Goal: Navigation & Orientation: Go to known website

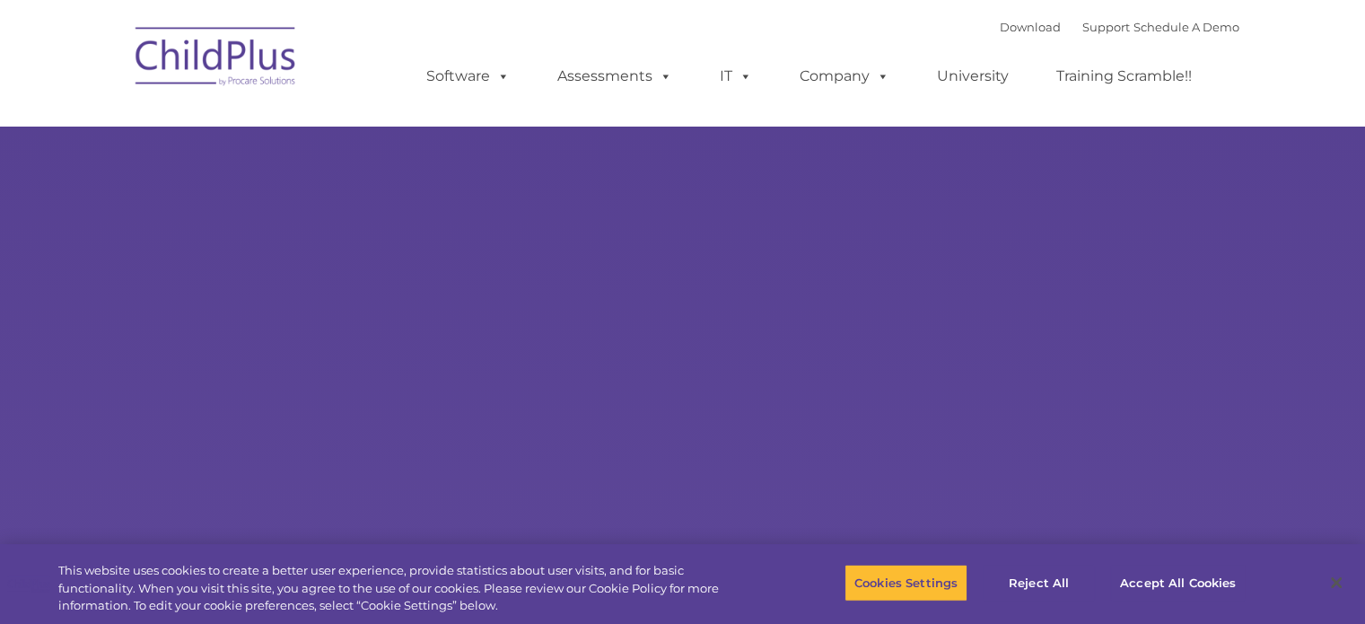
select select "MEDIUM"
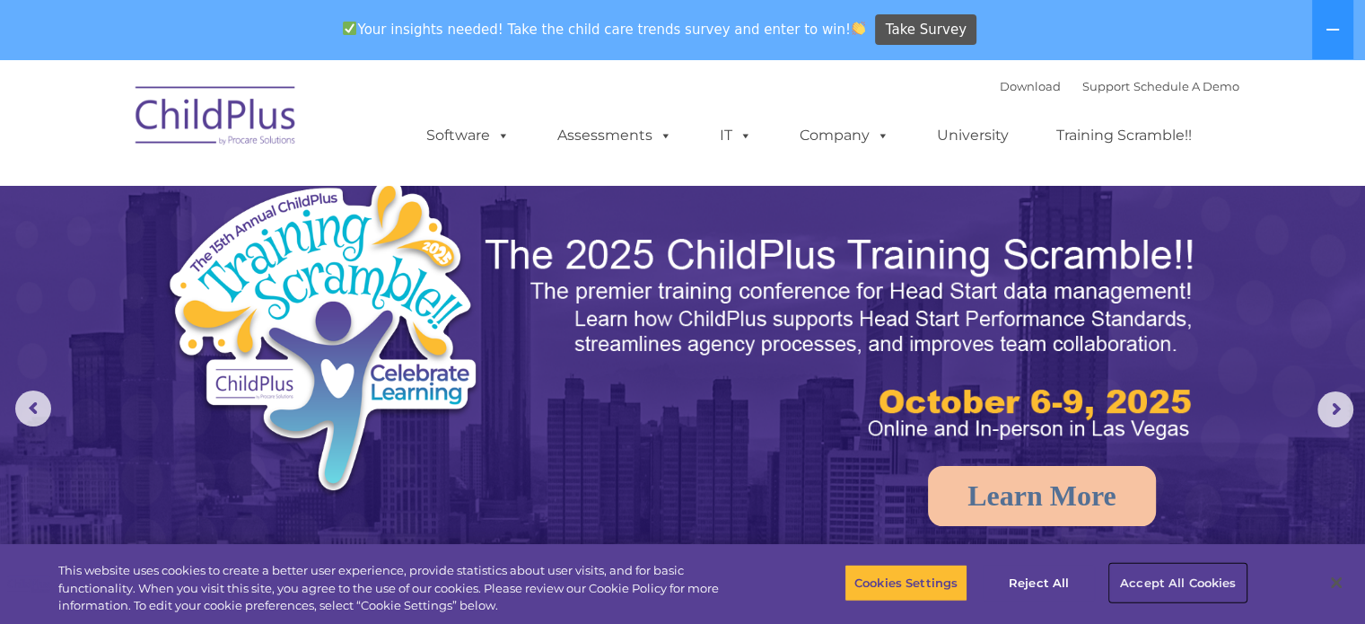
click at [1131, 583] on button "Accept All Cookies" at bounding box center [1178, 583] width 136 height 38
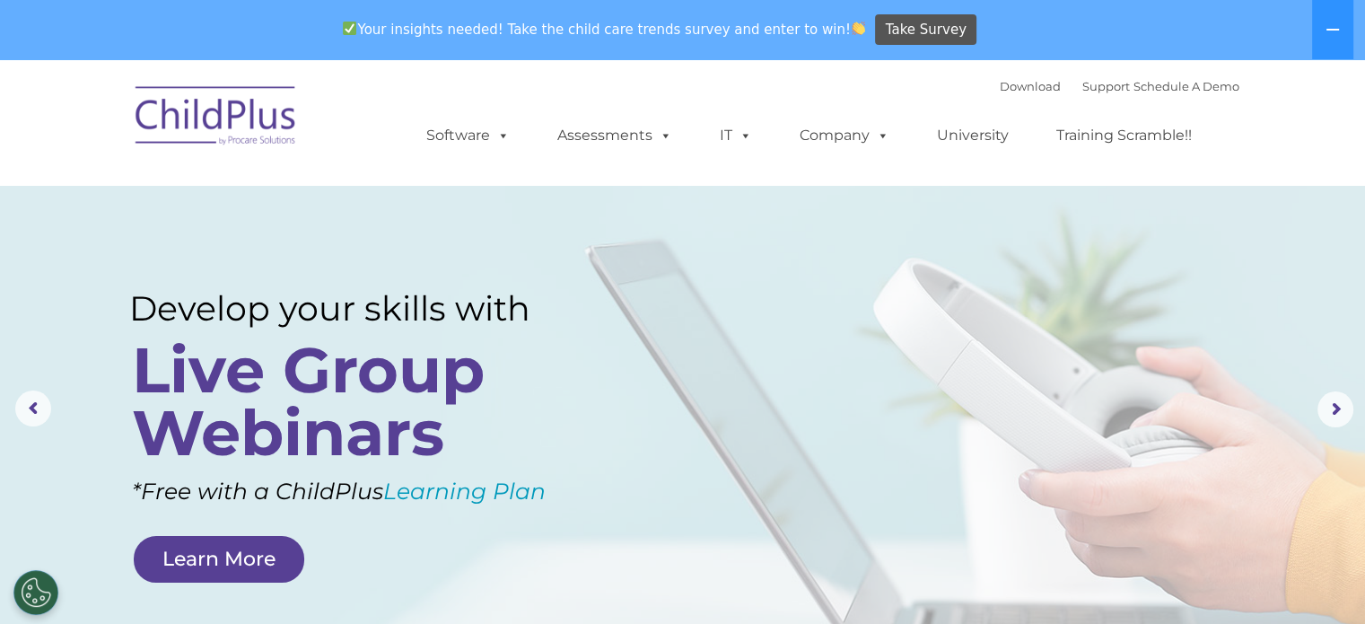
click at [230, 113] on img at bounding box center [217, 119] width 180 height 90
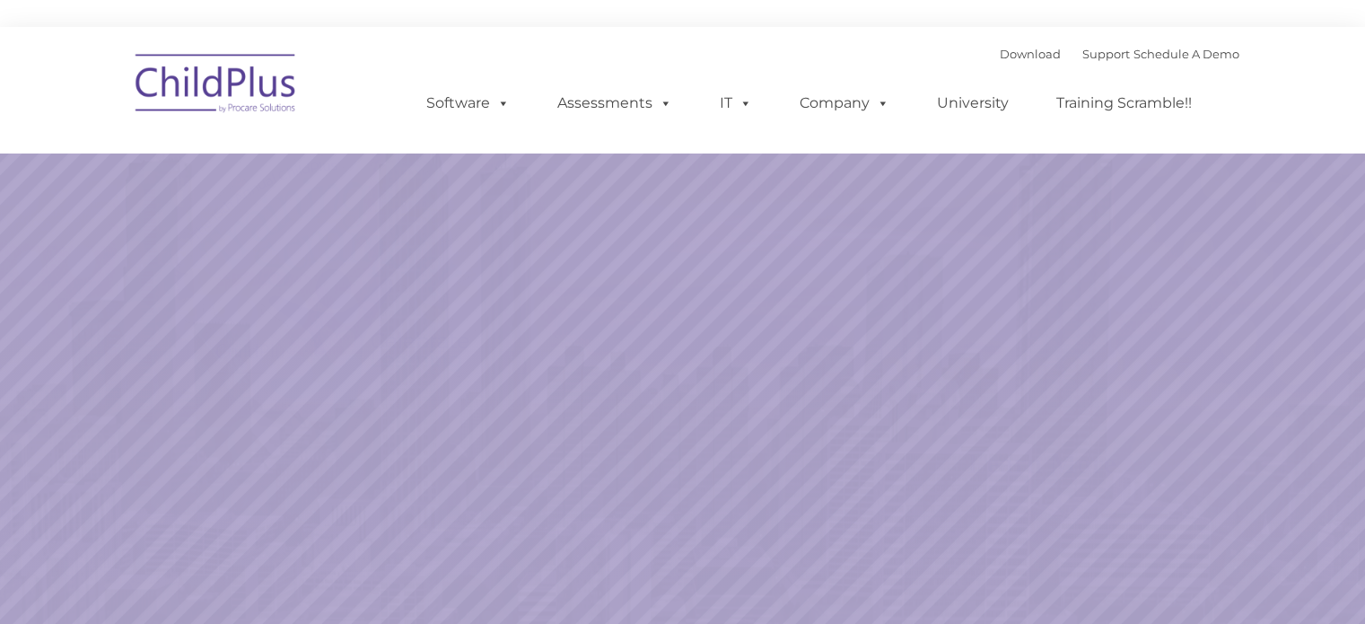
select select "MEDIUM"
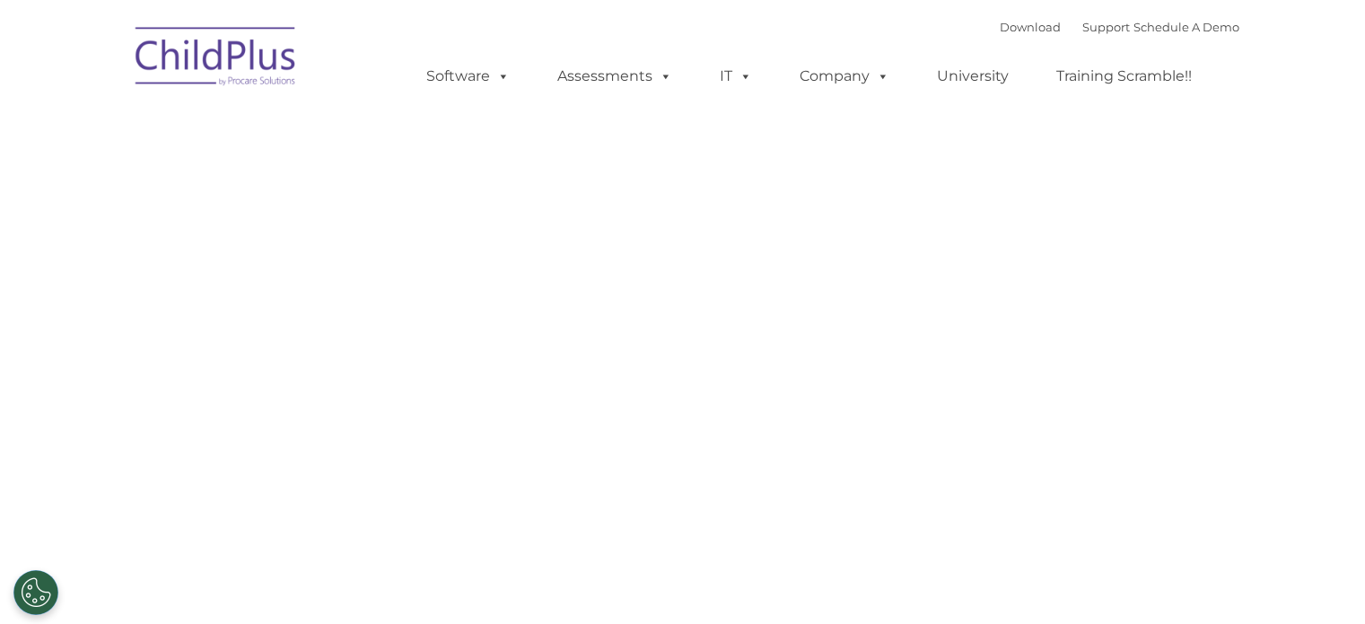
type input ""
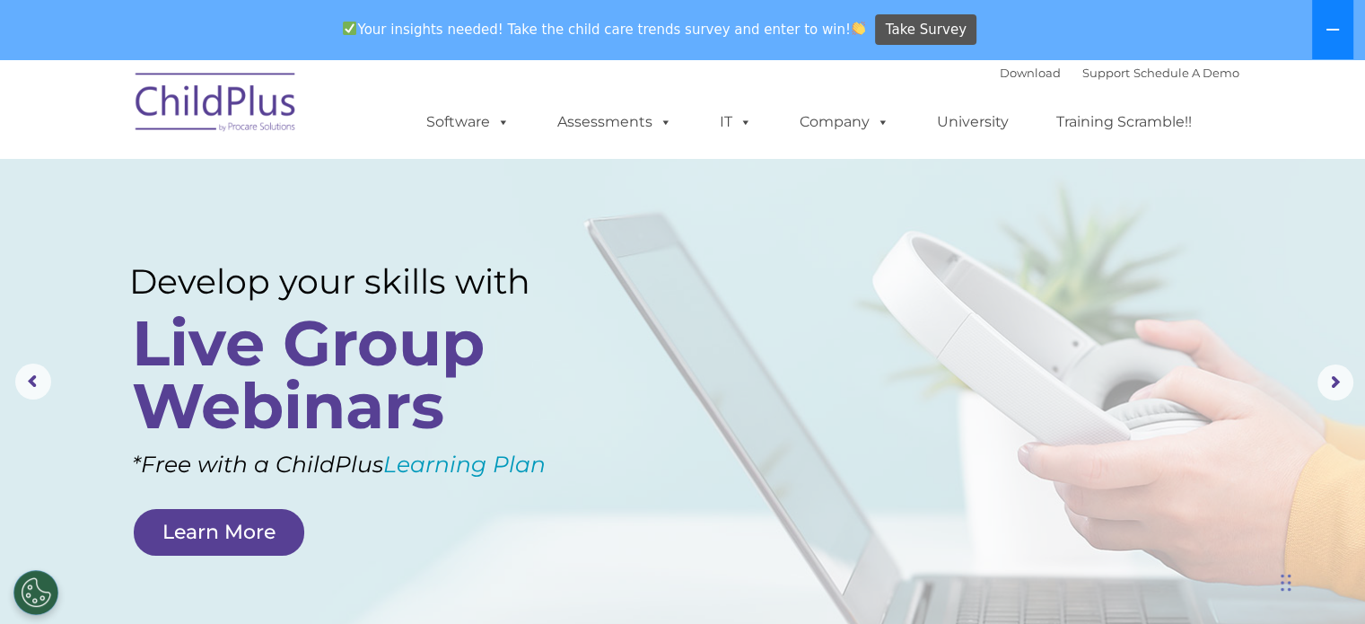
click at [1332, 47] on button at bounding box center [1332, 29] width 41 height 59
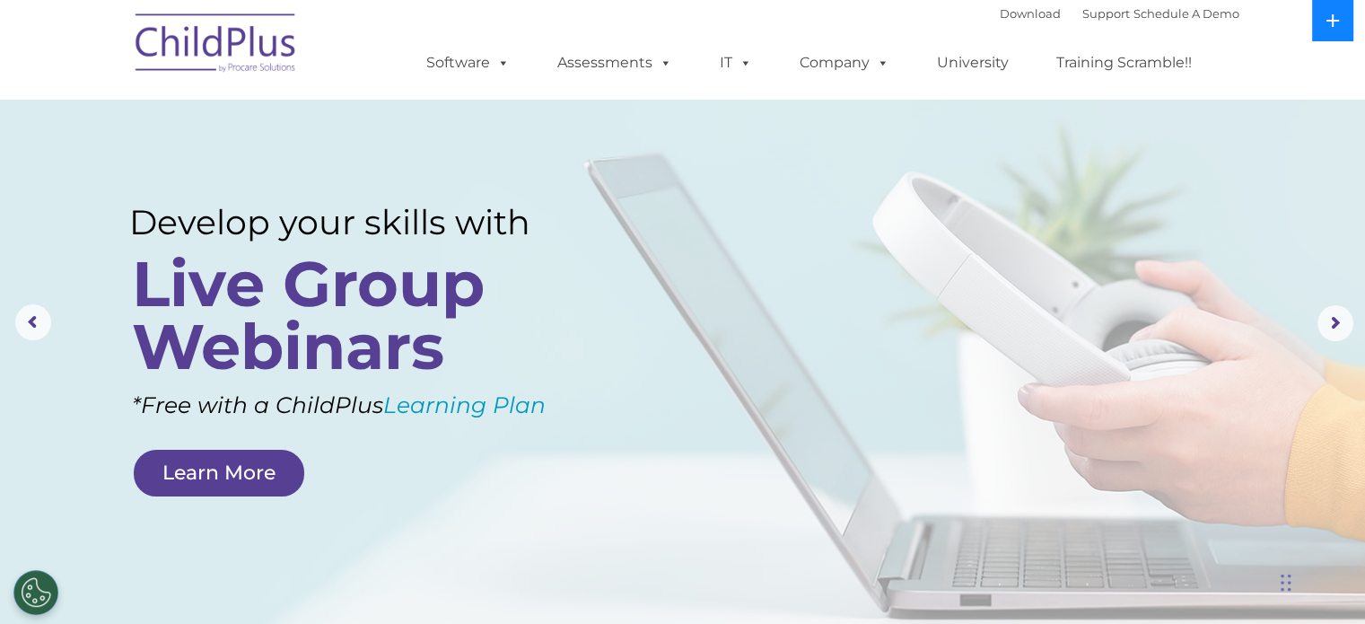
click at [1332, 21] on icon at bounding box center [1333, 20] width 13 height 13
